Goal: Information Seeking & Learning: Learn about a topic

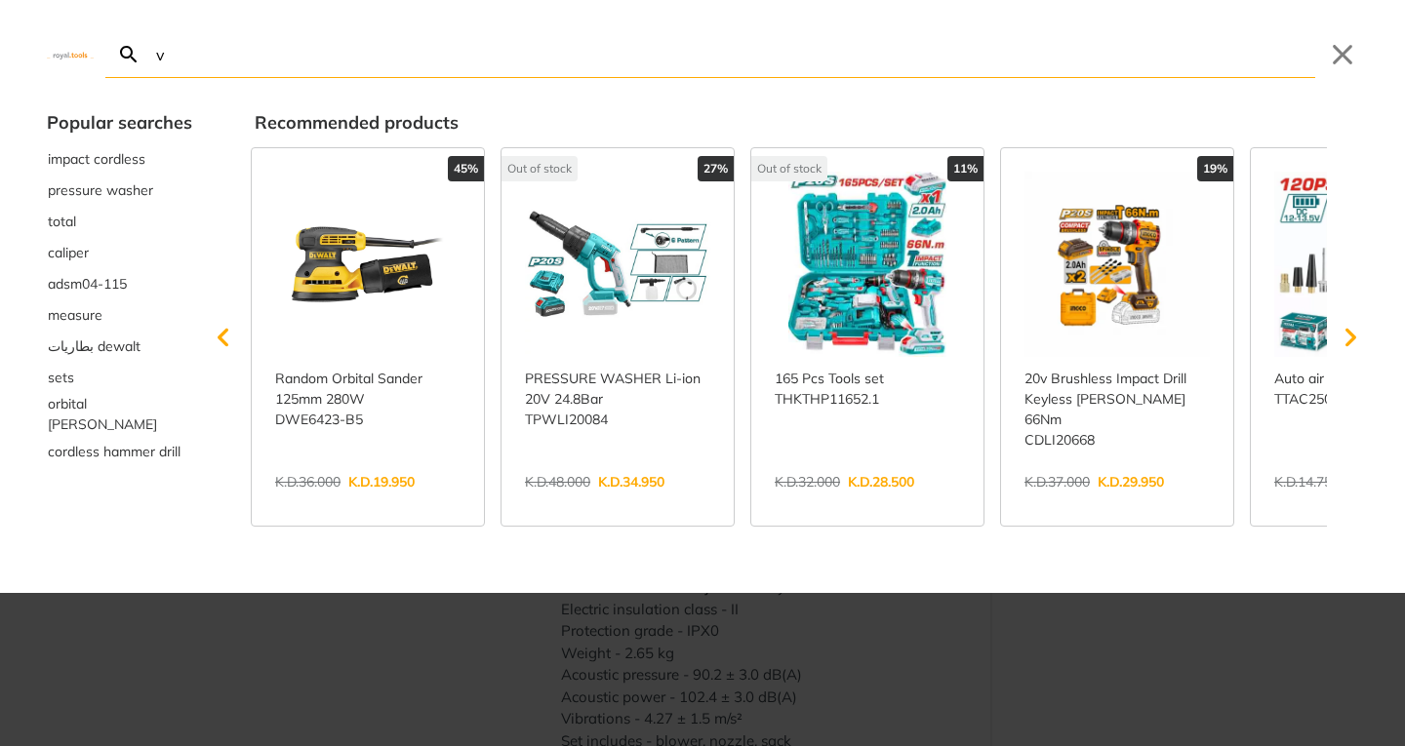
type input "va"
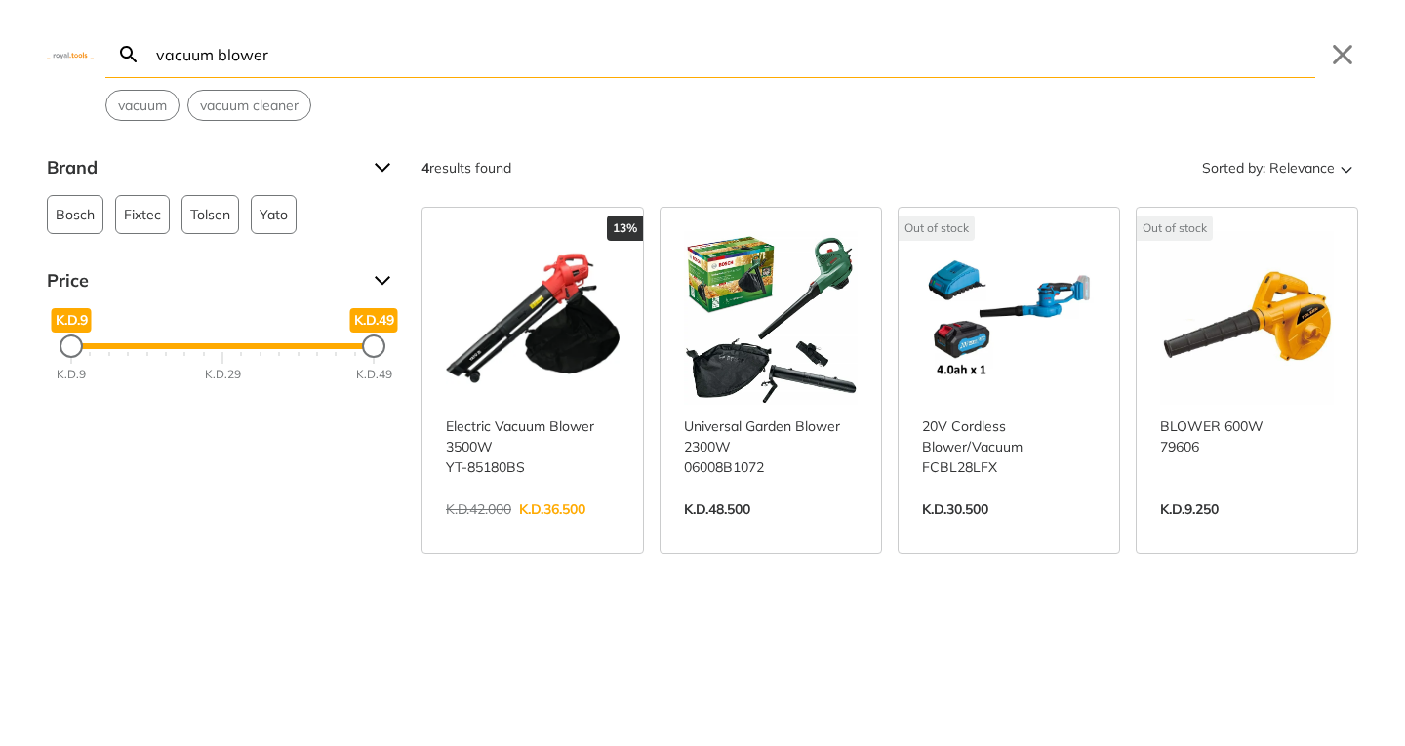
type input "vacuum blower"
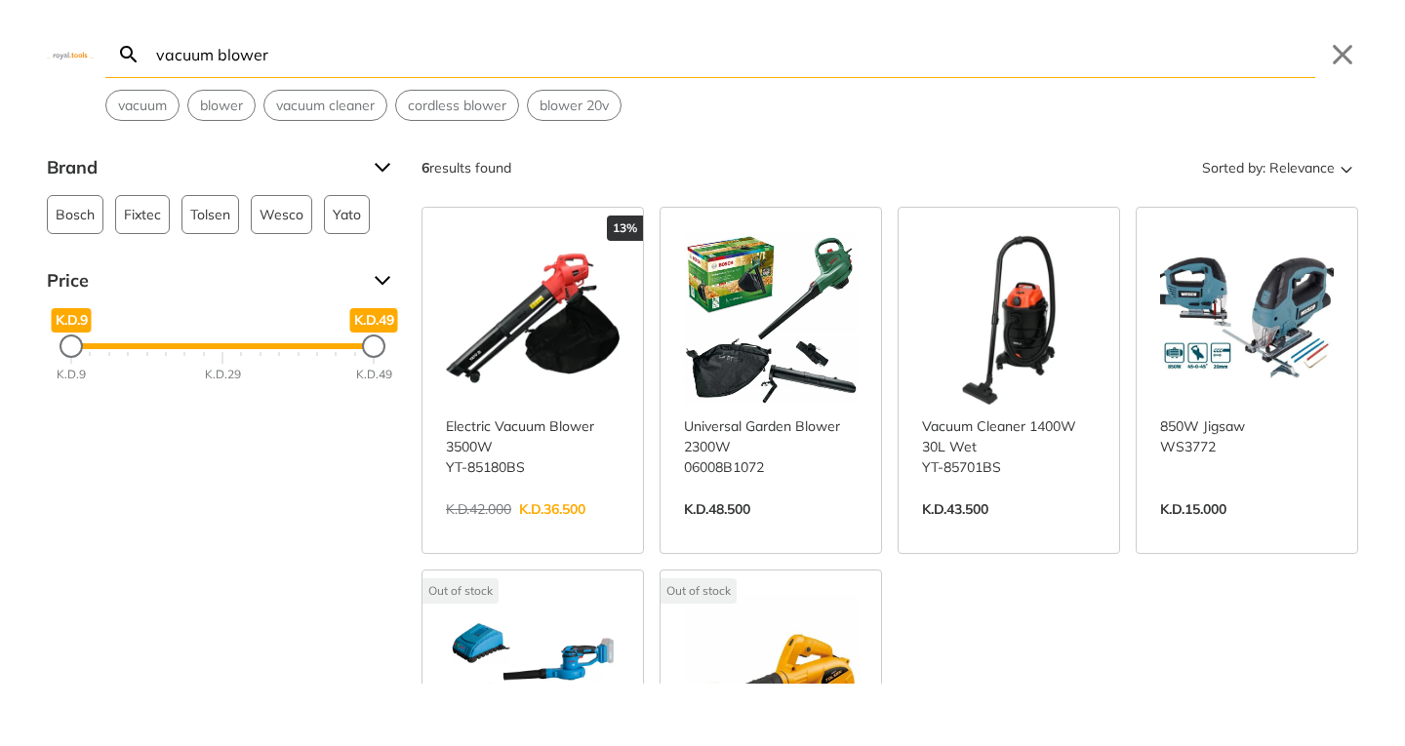
scroll to position [390, 0]
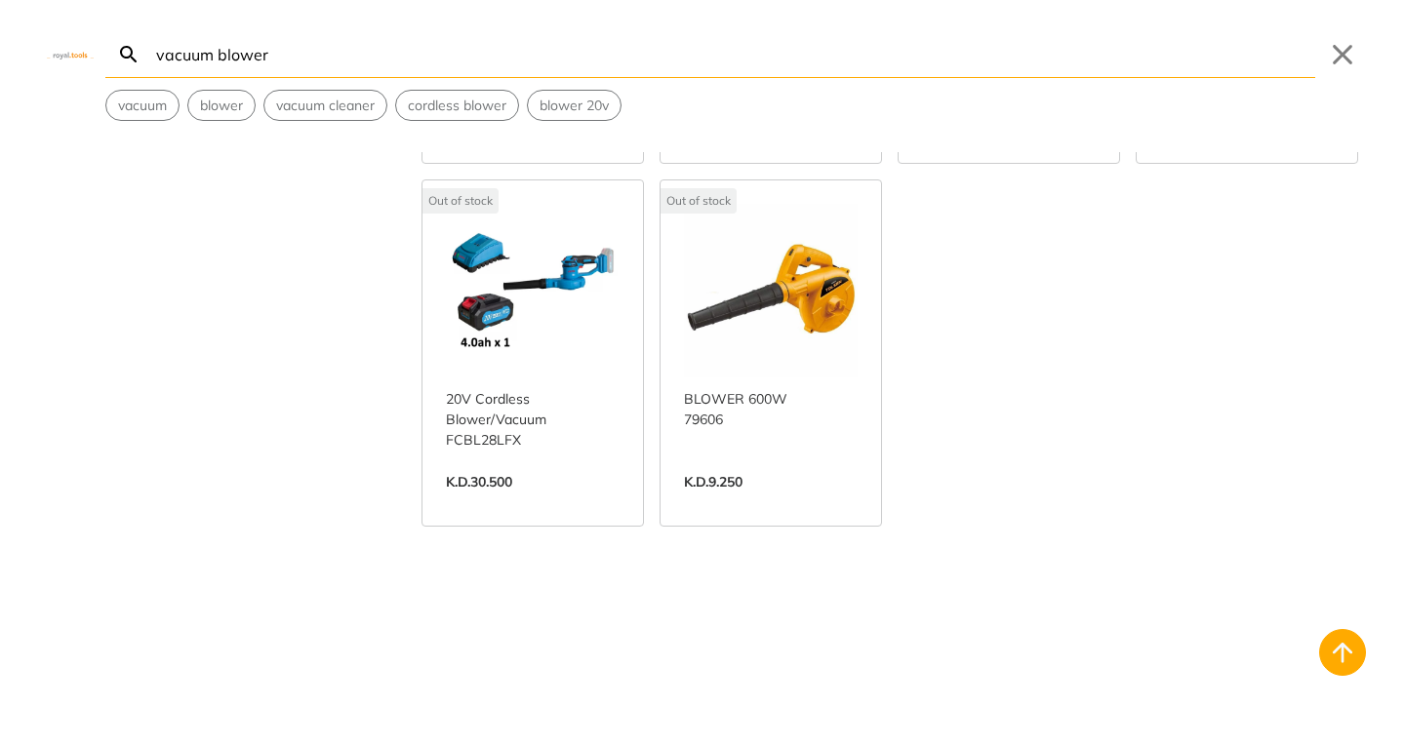
click at [543, 502] on link "View more →" at bounding box center [533, 502] width 174 height 0
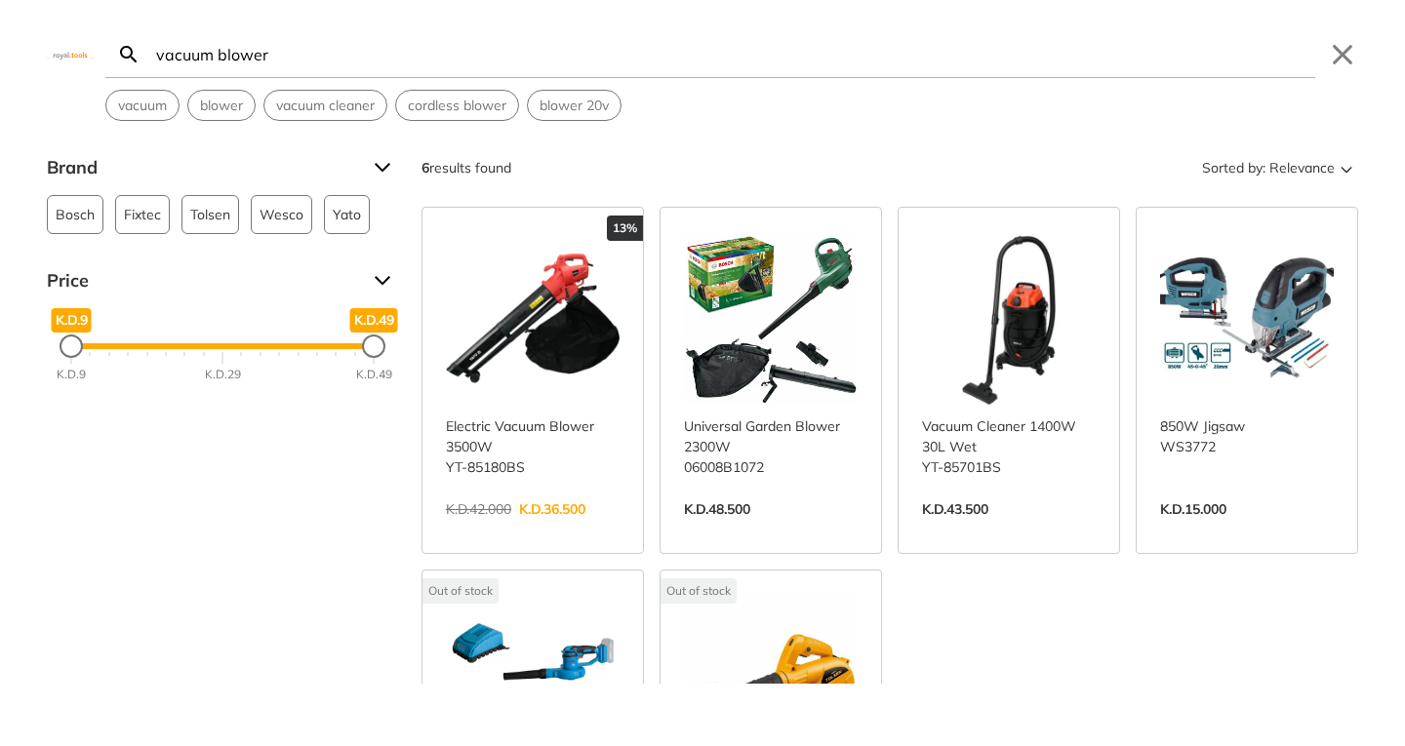
click at [547, 530] on link "View more →" at bounding box center [533, 530] width 174 height 0
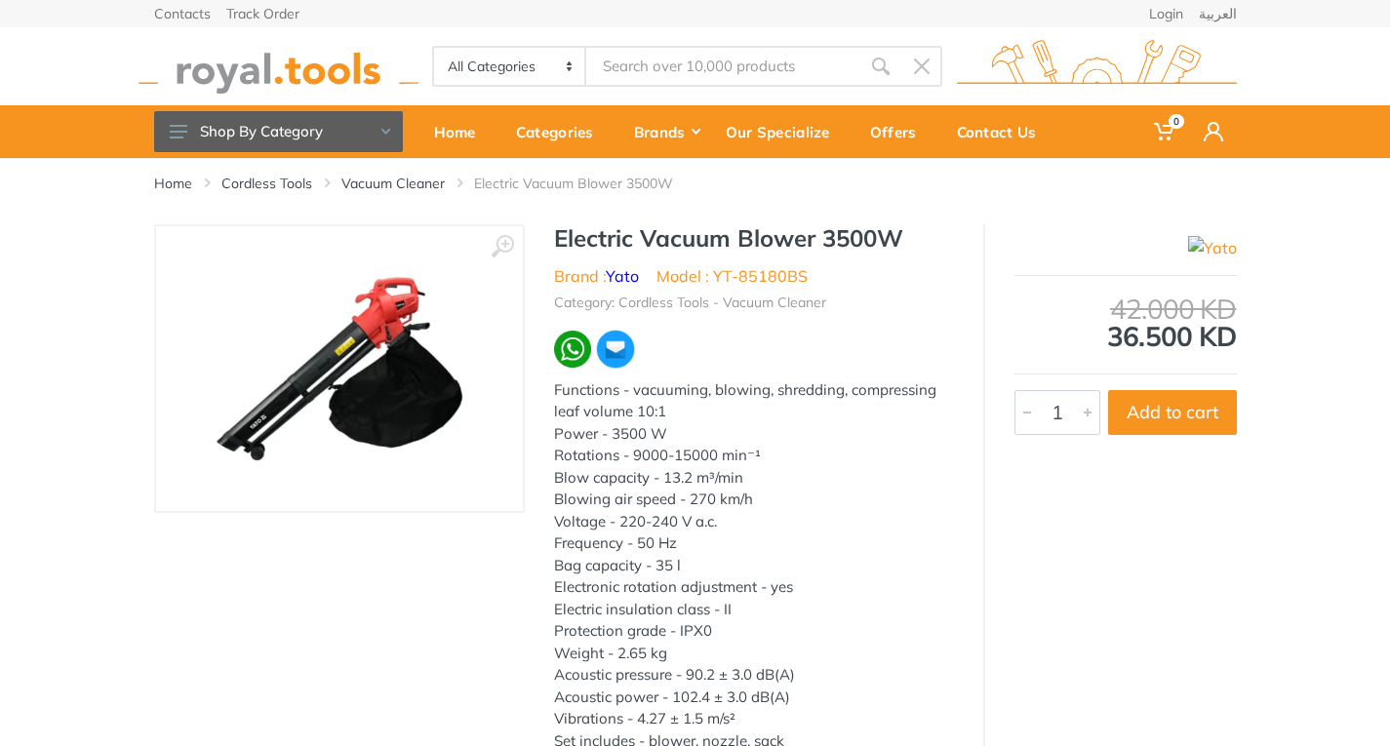
type input "vacuum blower"
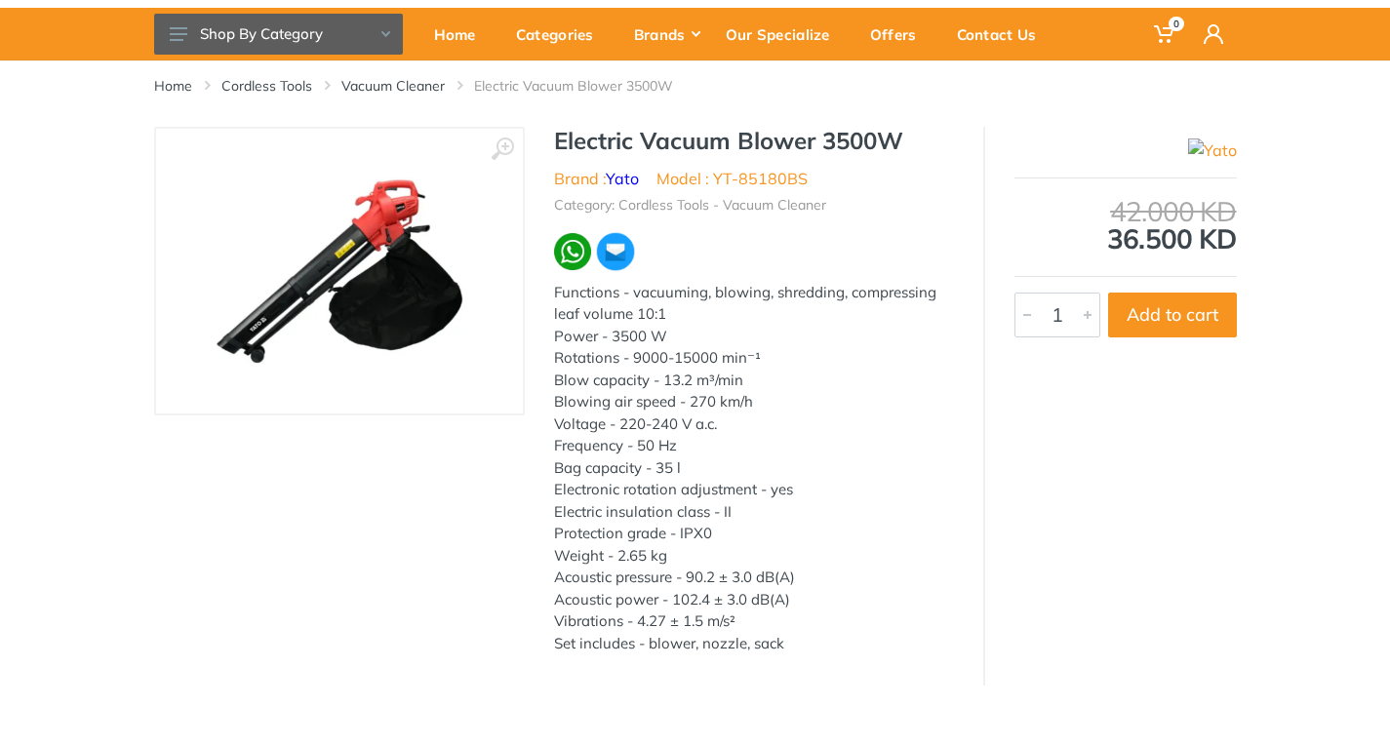
click at [386, 319] on img at bounding box center [340, 271] width 246 height 246
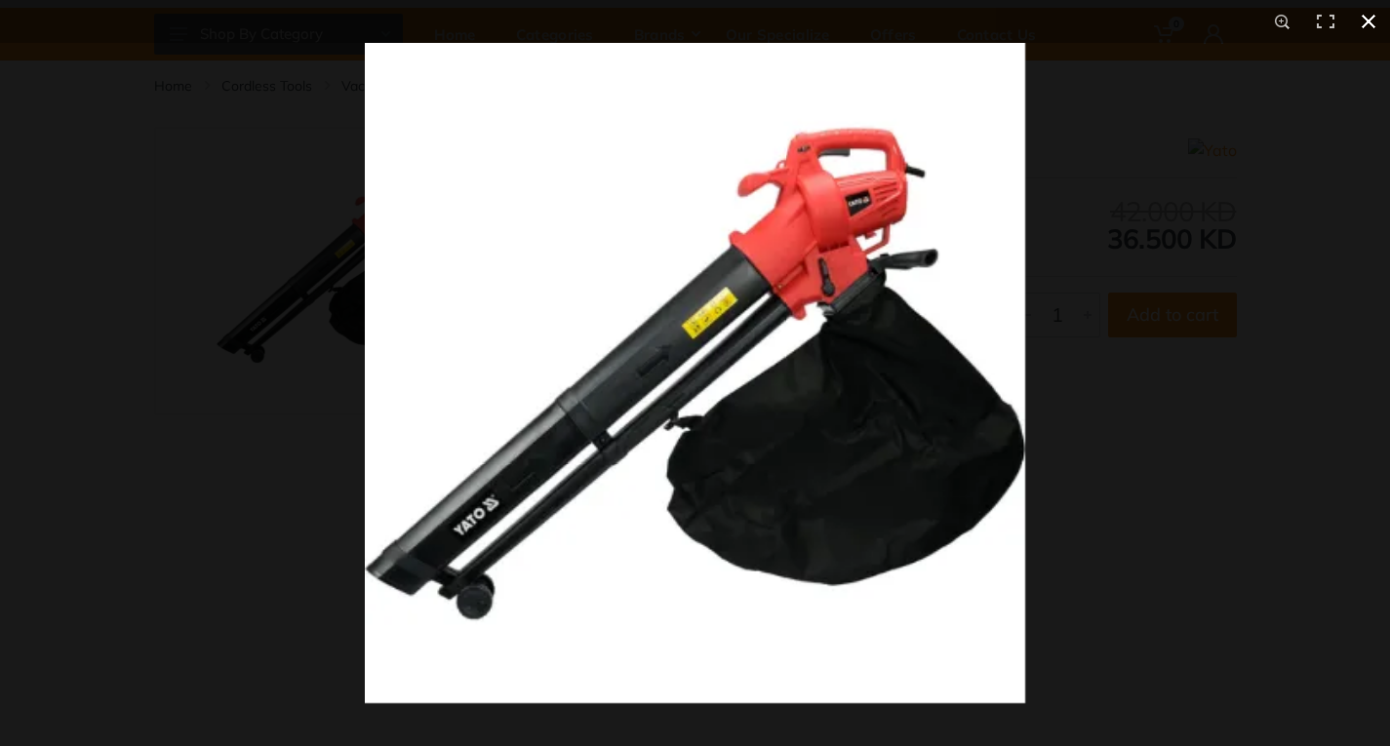
click at [1370, 10] on button at bounding box center [1368, 21] width 43 height 43
